Goal: Task Accomplishment & Management: Manage account settings

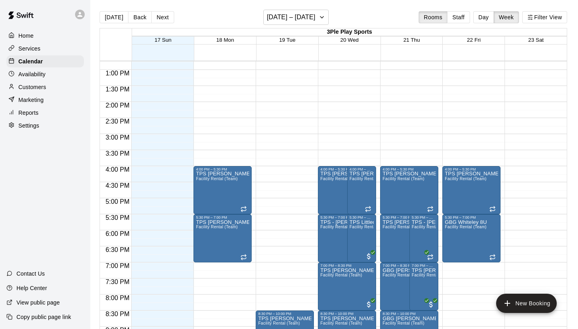
scroll to position [411, 0]
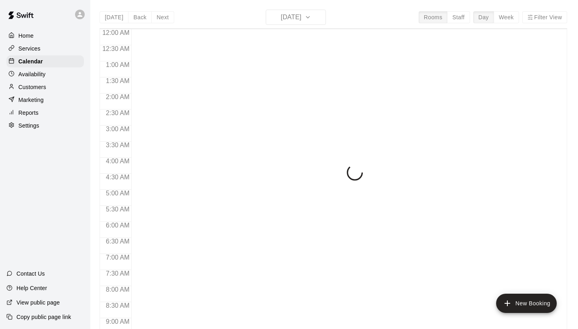
scroll to position [218, 0]
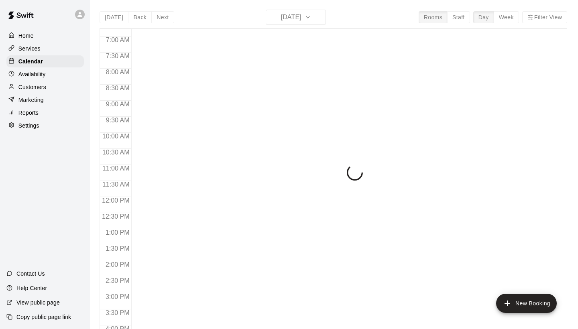
click at [320, 20] on div "[DATE] Back [DATE][DATE] Rooms Staff Day Week Filter View 12:00 AM 12:30 AM 1:0…" at bounding box center [334, 174] width 468 height 329
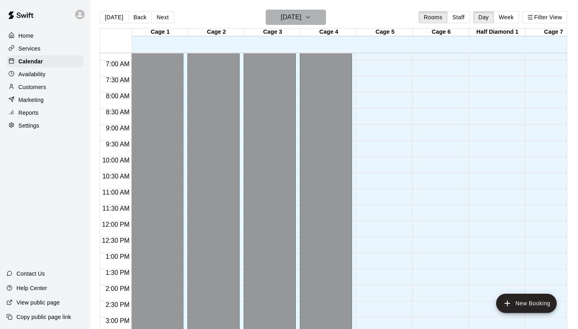
click at [310, 18] on icon "button" at bounding box center [307, 17] width 3 height 2
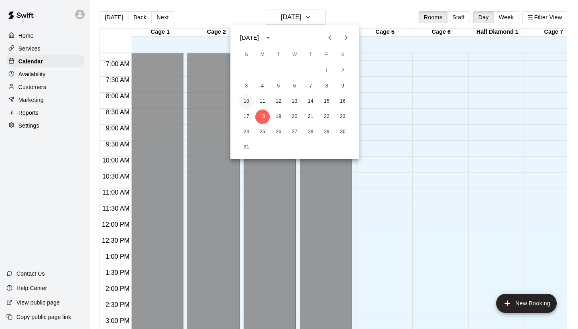
click at [248, 103] on button "10" at bounding box center [246, 101] width 14 height 14
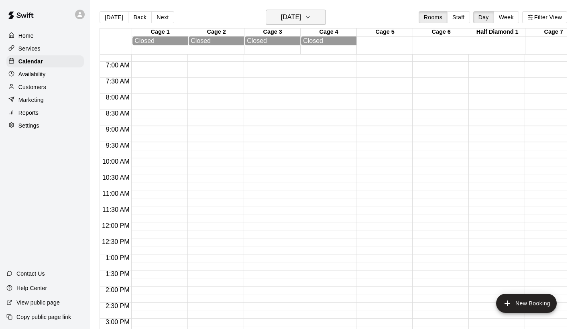
click at [311, 20] on icon "button" at bounding box center [308, 17] width 6 height 10
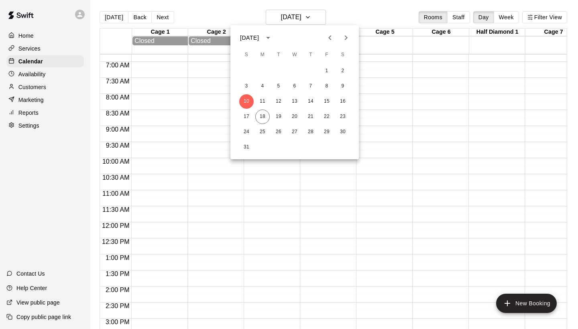
click at [506, 19] on div at bounding box center [289, 164] width 578 height 329
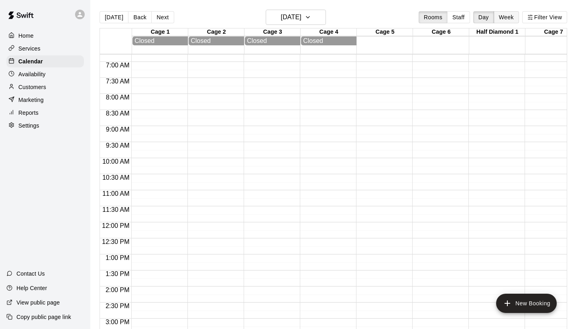
click at [510, 19] on button "Week" at bounding box center [506, 17] width 25 height 12
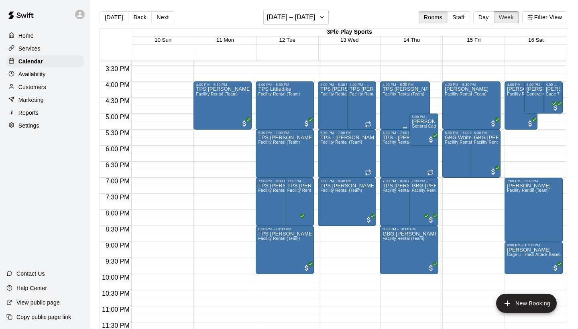
scroll to position [494, 0]
click at [320, 17] on icon "button" at bounding box center [322, 17] width 6 height 10
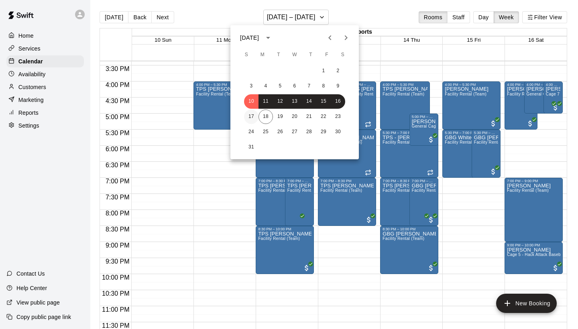
click at [252, 114] on button "17" at bounding box center [251, 117] width 14 height 14
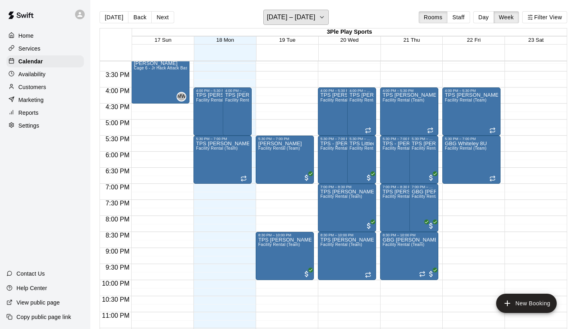
scroll to position [489, 0]
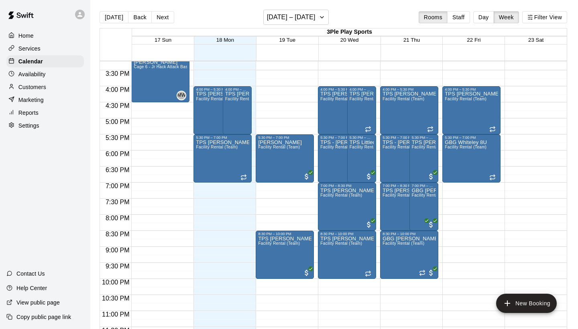
click at [35, 85] on p "Customers" at bounding box center [32, 87] width 28 height 8
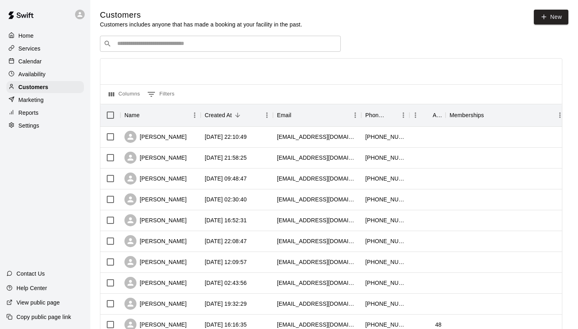
click at [144, 43] on input "Search customers by name or email" at bounding box center [226, 44] width 222 height 8
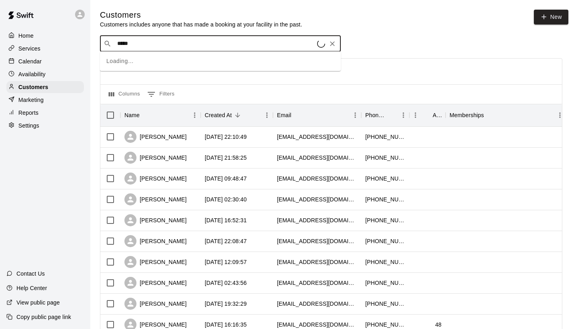
type input "******"
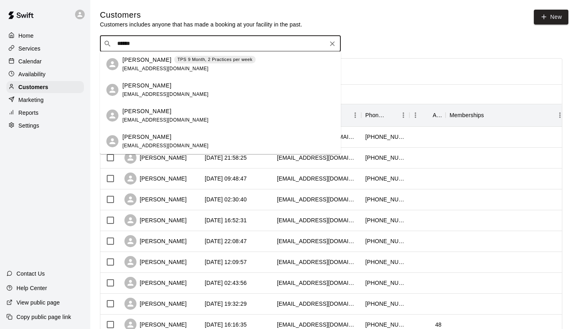
click at [141, 61] on p "[PERSON_NAME]" at bounding box center [146, 60] width 49 height 8
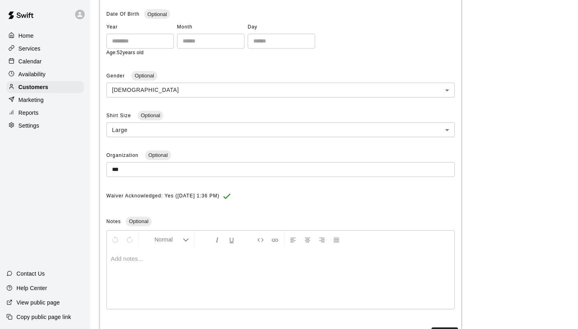
scroll to position [193, 0]
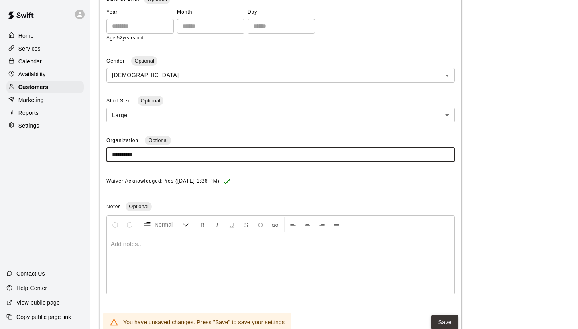
type input "**********"
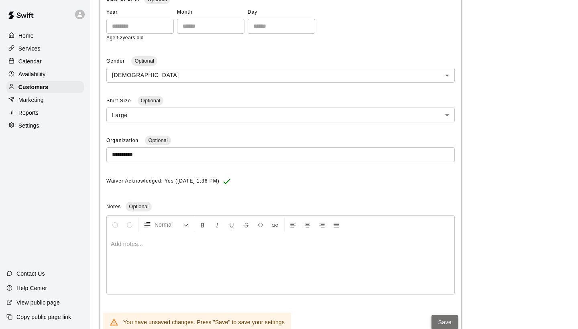
click at [444, 317] on button "Save" at bounding box center [445, 322] width 27 height 15
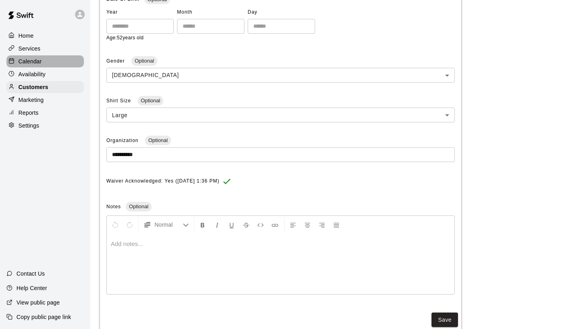
click at [48, 61] on div "Calendar" at bounding box center [45, 61] width 78 height 12
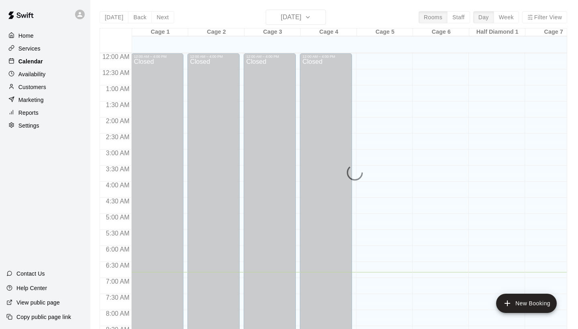
scroll to position [219, 0]
